Goal: Obtain resource: Obtain resource

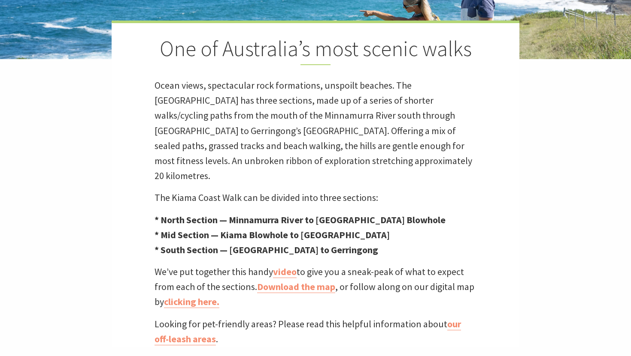
scroll to position [217, 0]
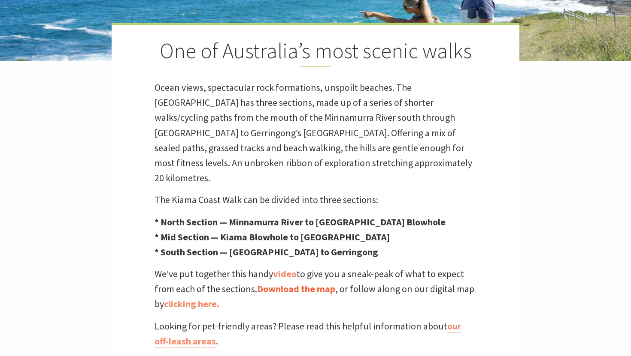
click at [297, 283] on link "Download the map" at bounding box center [296, 289] width 78 height 12
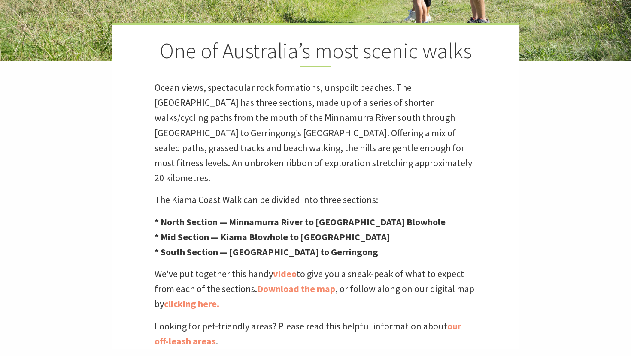
scroll to position [267, 628]
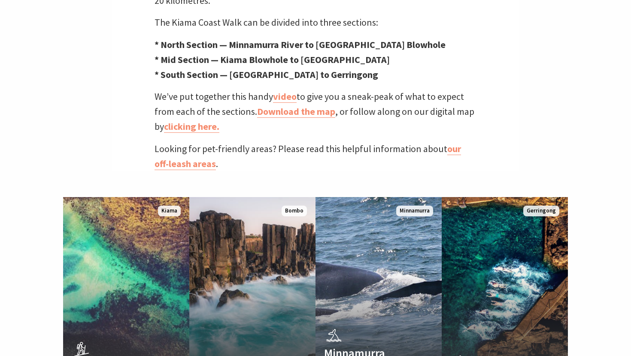
scroll to position [397, 0]
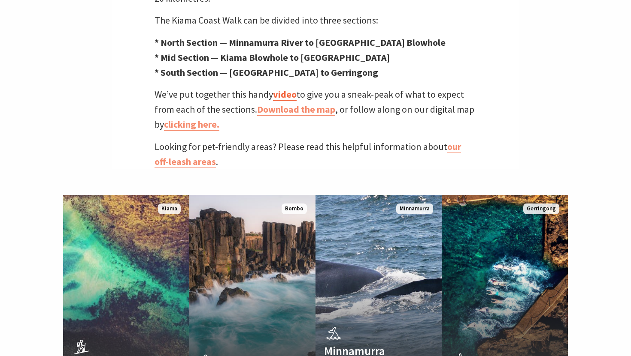
click at [287, 88] on link "video" at bounding box center [285, 94] width 24 height 12
click at [196, 118] on link "clicking here." at bounding box center [191, 124] width 55 height 12
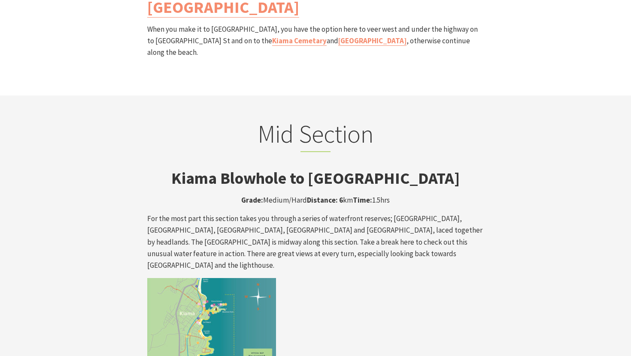
scroll to position [1329, 0]
